Goal: Task Accomplishment & Management: Manage account settings

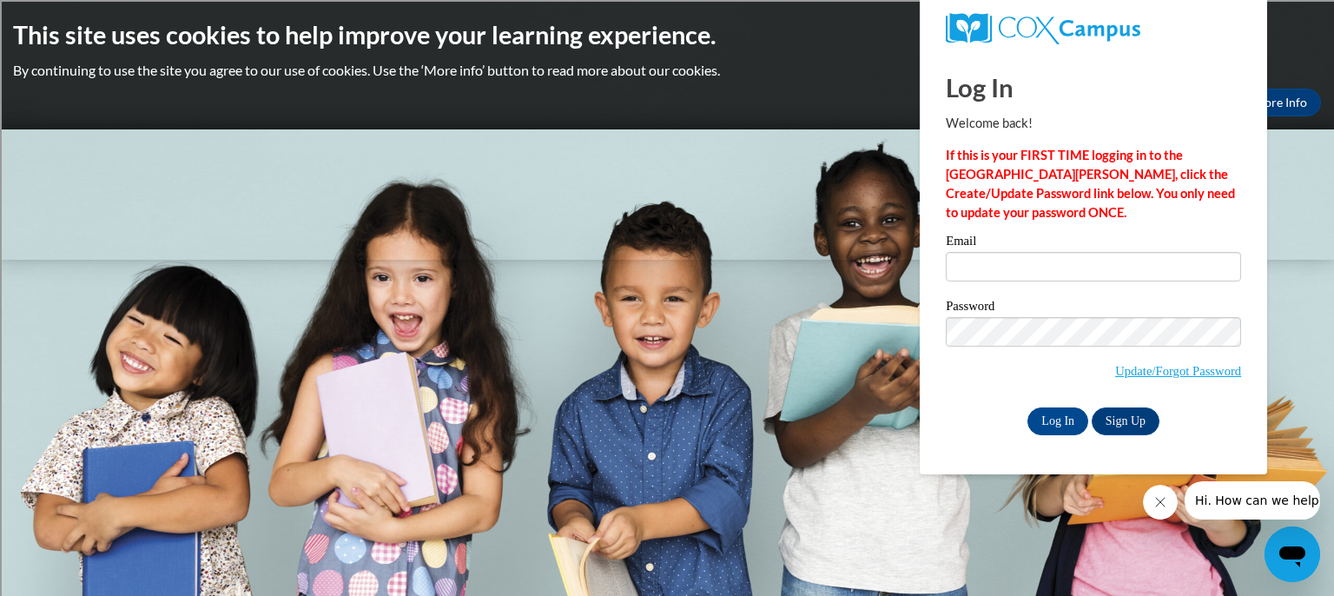
type input "[EMAIL_ADDRESS][DOMAIN_NAME]"
click at [1154, 367] on link "Update/Forgot Password" at bounding box center [1178, 371] width 126 height 14
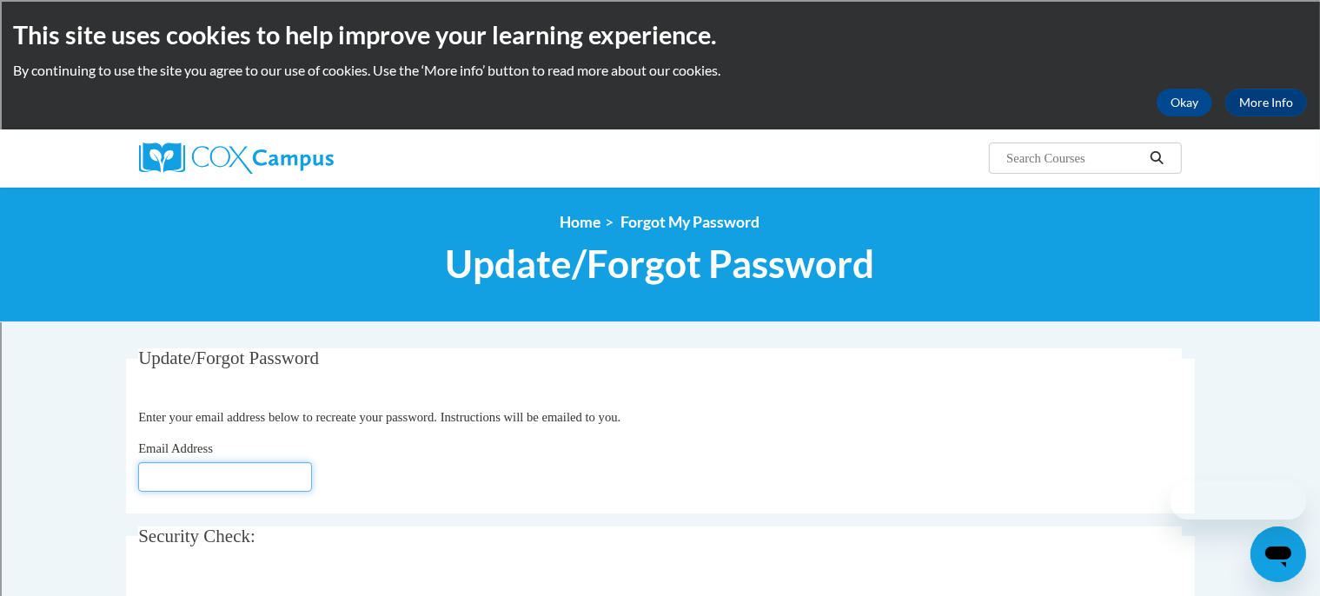
click at [248, 477] on input "Email Address" at bounding box center [225, 477] width 174 height 30
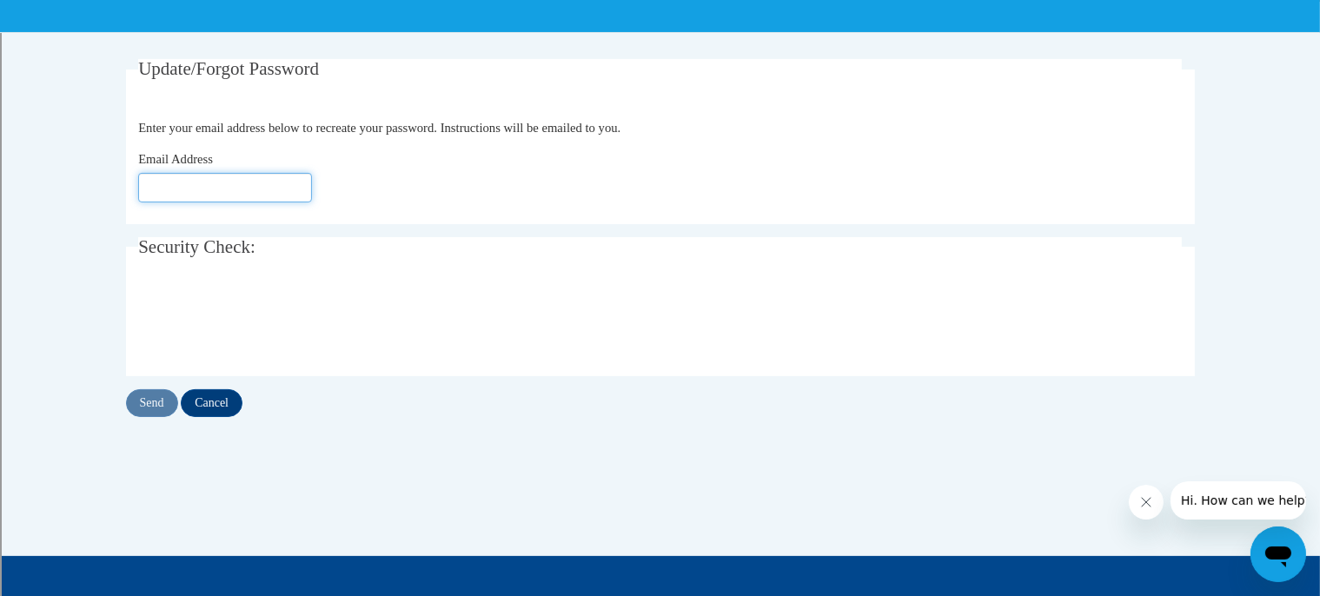
scroll to position [291, 0]
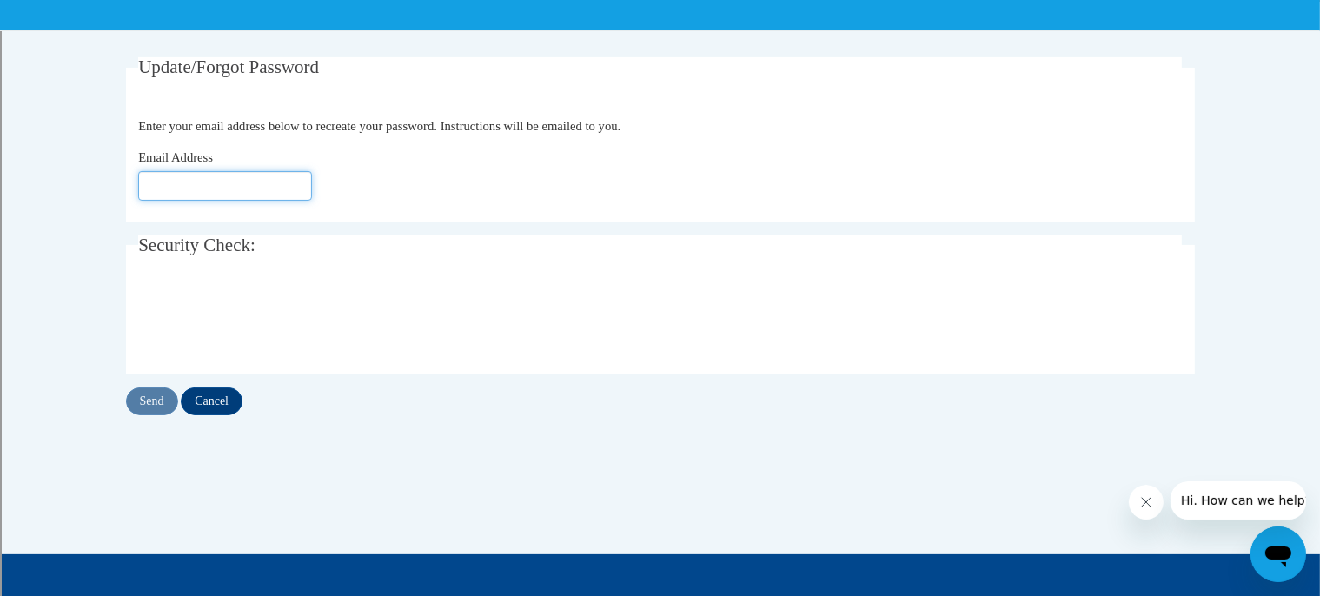
drag, startPoint x: 188, startPoint y: 194, endPoint x: 156, endPoint y: 182, distance: 33.6
click at [156, 182] on input "Email Address" at bounding box center [225, 186] width 174 height 30
type input "[EMAIL_ADDRESS][DOMAIN_NAME]"
click at [149, 396] on input "Send" at bounding box center [152, 401] width 52 height 28
